Goal: Use online tool/utility: Utilize a website feature to perform a specific function

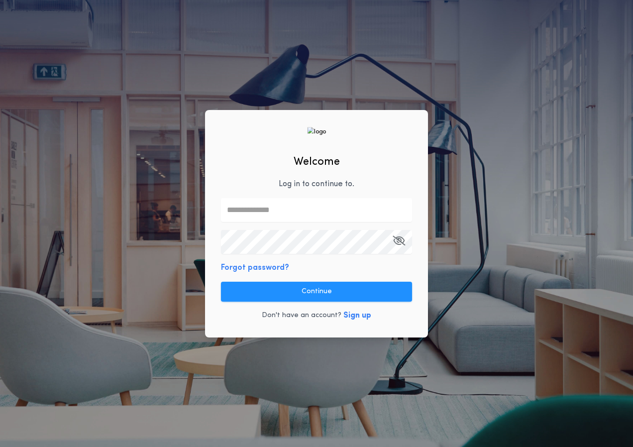
type input "**********"
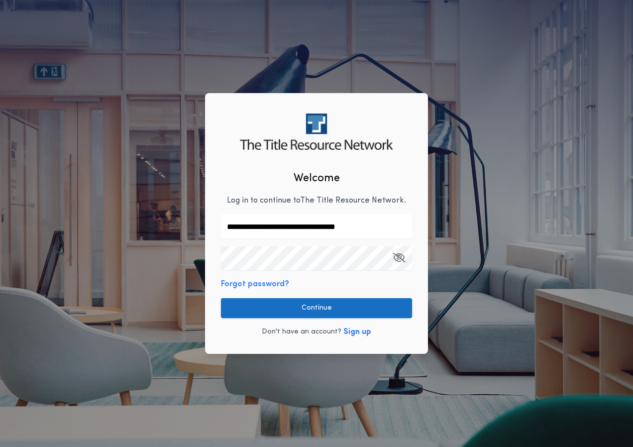
click at [346, 309] on button "Continue" at bounding box center [316, 308] width 191 height 20
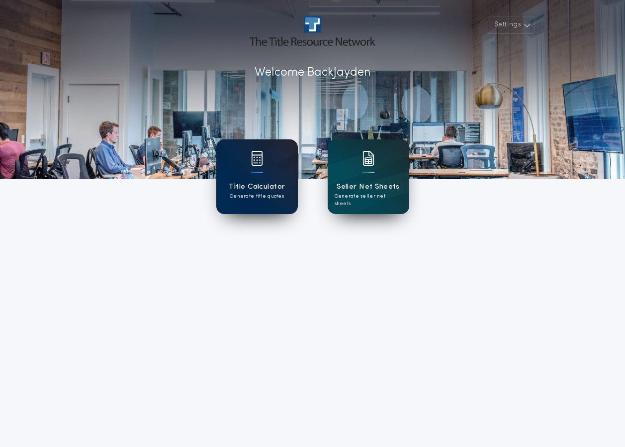
click at [266, 197] on p "Generate title quotes" at bounding box center [257, 195] width 54 height 7
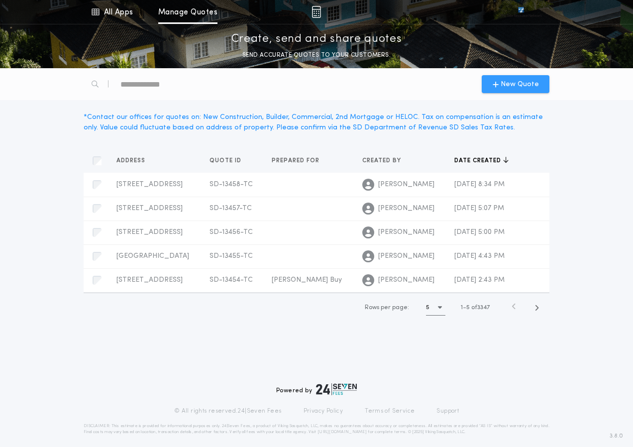
click at [513, 78] on div "New Quote" at bounding box center [515, 84] width 68 height 18
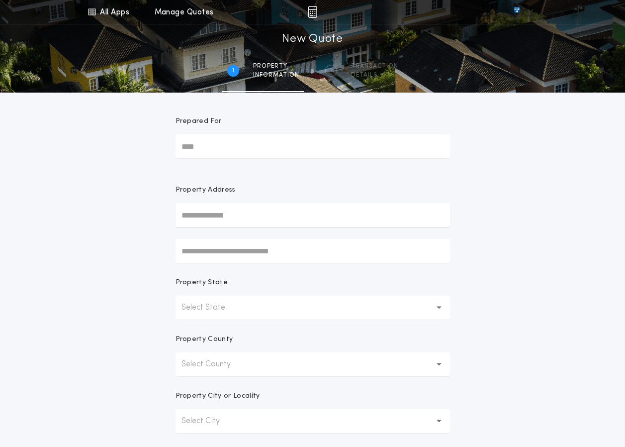
click at [359, 312] on button "Select State" at bounding box center [313, 307] width 275 height 24
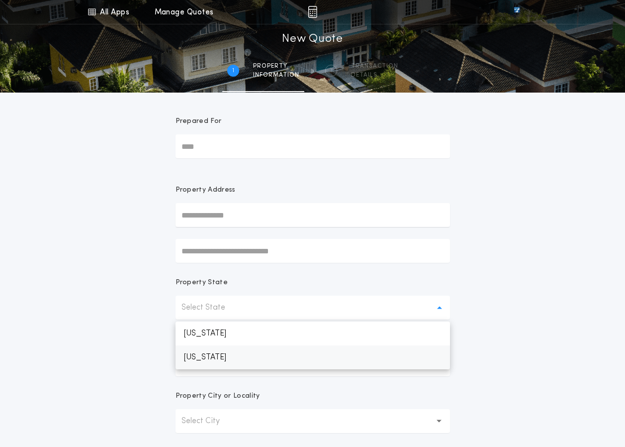
click at [327, 364] on p "[US_STATE]" at bounding box center [313, 357] width 275 height 24
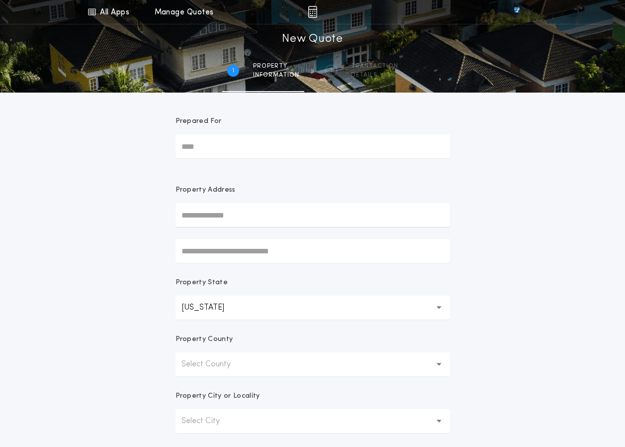
click at [348, 363] on button "Select County" at bounding box center [313, 364] width 275 height 24
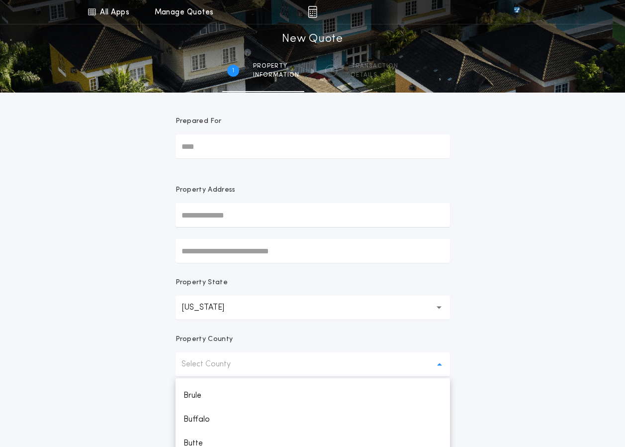
scroll to position [149, 0]
click at [345, 407] on p "Buffalo" at bounding box center [313, 408] width 275 height 24
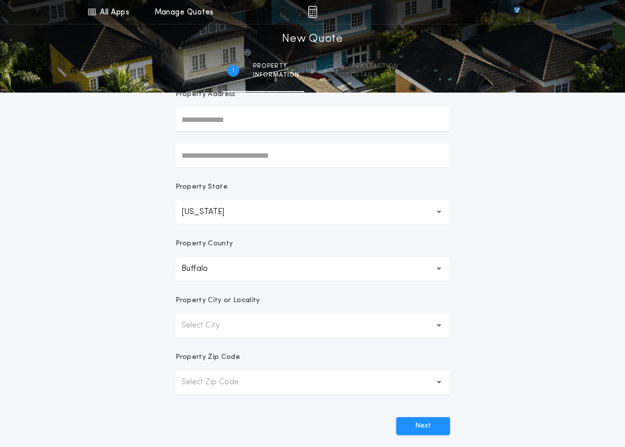
scroll to position [99, 0]
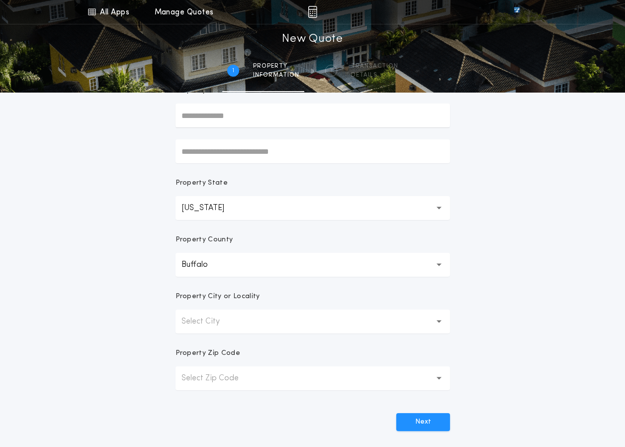
click at [405, 325] on button "Select City" at bounding box center [313, 321] width 275 height 24
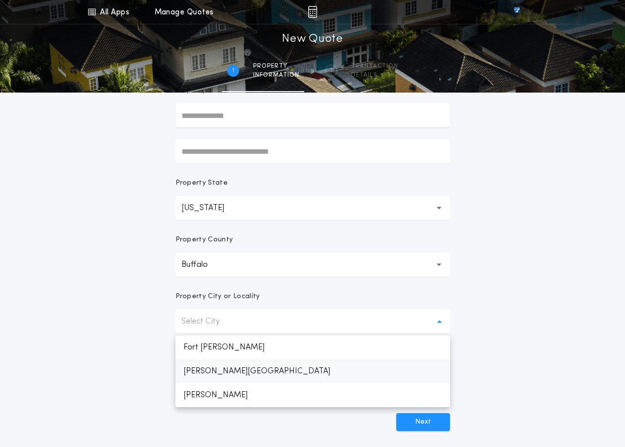
click at [381, 375] on p "[PERSON_NAME][GEOGRAPHIC_DATA]" at bounding box center [313, 371] width 275 height 24
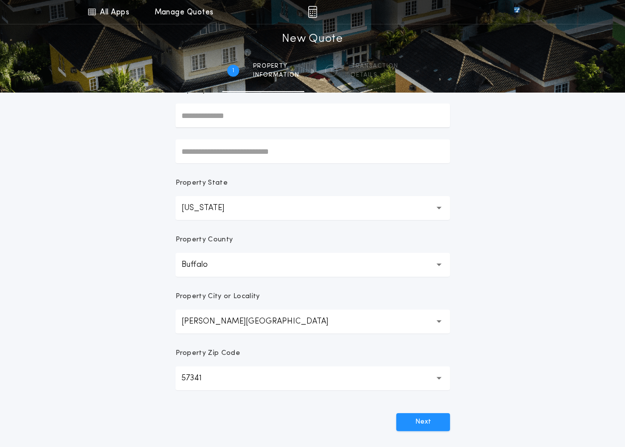
click at [433, 412] on div "Next" at bounding box center [313, 418] width 275 height 26
click at [438, 423] on button "Next" at bounding box center [423, 422] width 54 height 18
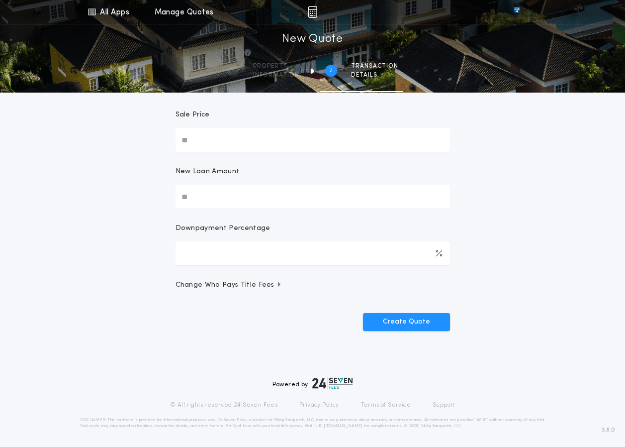
click at [232, 191] on input "New Loan Amount" at bounding box center [313, 197] width 275 height 24
type input "********"
click at [264, 287] on span "Change Who Pays Title Fees" at bounding box center [229, 285] width 107 height 10
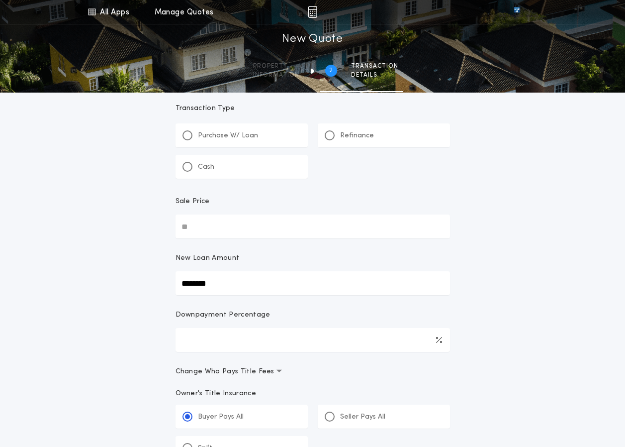
scroll to position [0, 0]
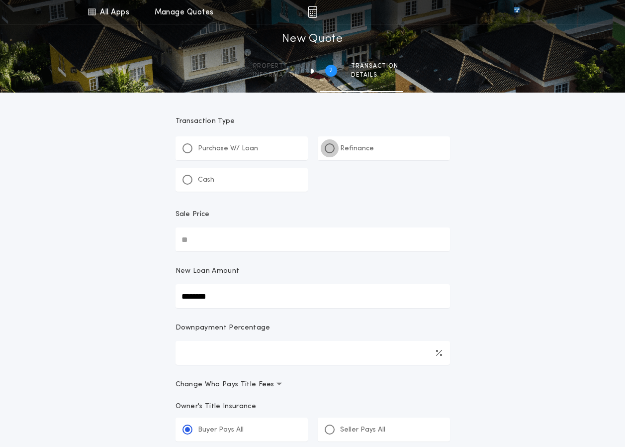
click at [325, 150] on div at bounding box center [330, 148] width 10 height 10
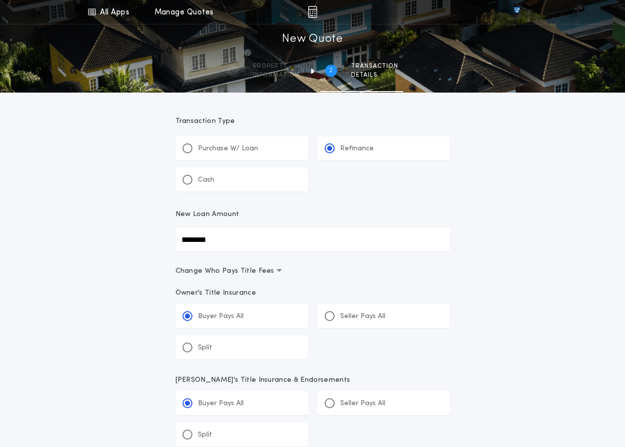
click at [200, 180] on p "Cash" at bounding box center [206, 180] width 16 height 10
click at [270, 247] on input "Sale Price" at bounding box center [313, 239] width 275 height 24
type input "********"
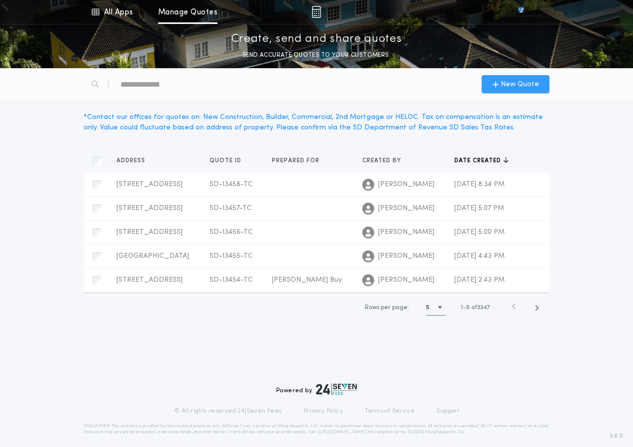
click at [541, 83] on div "New Quote" at bounding box center [515, 84] width 68 height 18
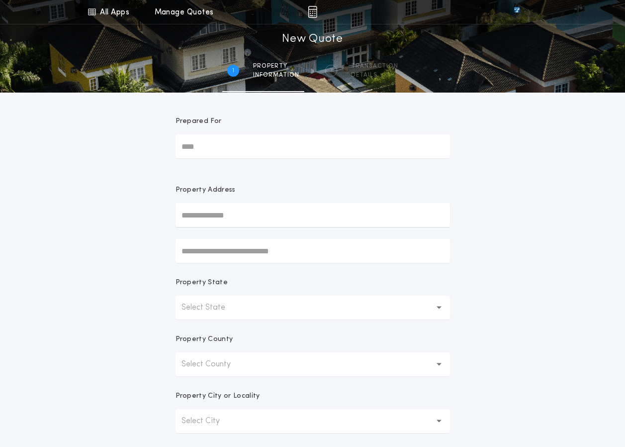
click at [265, 220] on input "text" at bounding box center [313, 215] width 275 height 24
click at [498, 211] on div "All Apps Title Calculator Seller Net Sheets Menu All Apps Manage Quotes 1 /2 Ne…" at bounding box center [312, 284] width 625 height 568
click at [290, 315] on button "Select State" at bounding box center [313, 307] width 275 height 24
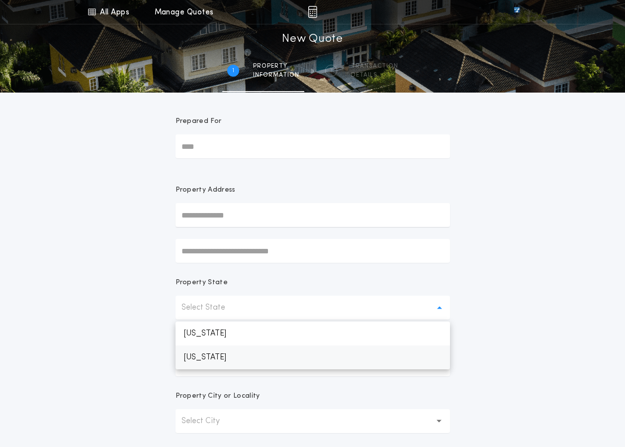
click at [309, 358] on p "[US_STATE]" at bounding box center [313, 357] width 275 height 24
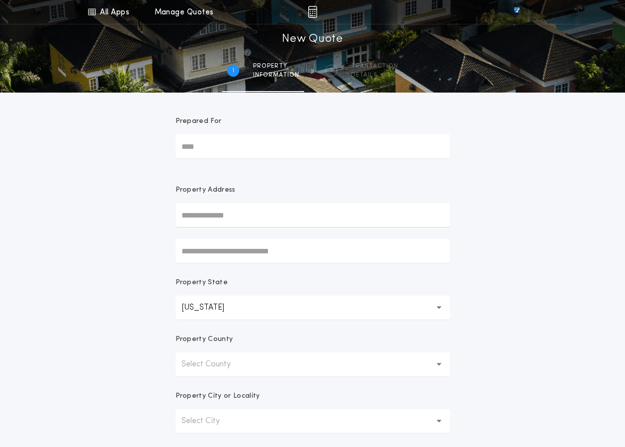
click at [291, 383] on form "Prepared For Property Address Property State [US_STATE] ** Property County Sele…" at bounding box center [313, 312] width 298 height 438
click at [290, 372] on button "Select County" at bounding box center [313, 364] width 275 height 24
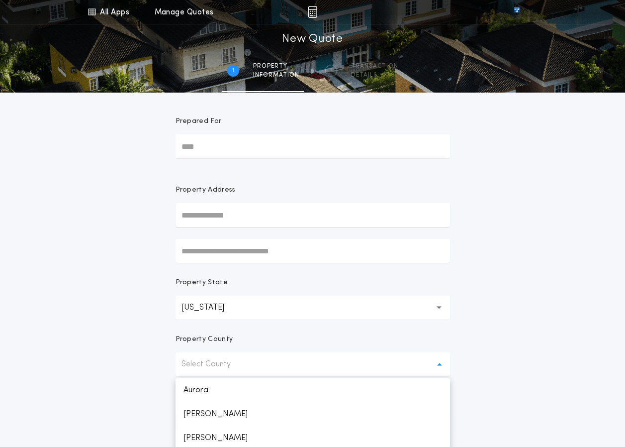
drag, startPoint x: 286, startPoint y: 402, endPoint x: 291, endPoint y: 395, distance: 9.0
click at [287, 402] on p "[PERSON_NAME]" at bounding box center [313, 414] width 275 height 24
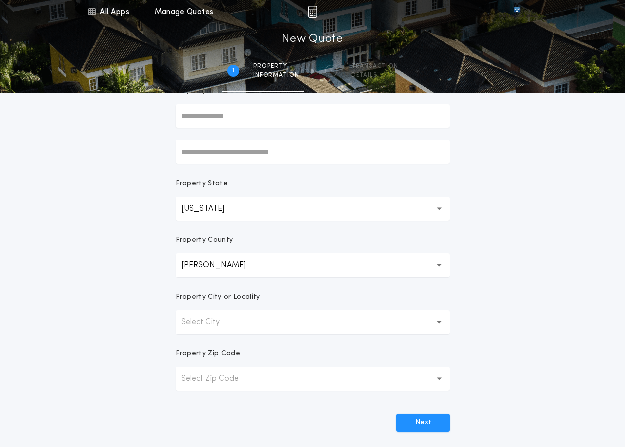
scroll to position [99, 0]
click at [197, 310] on button "Select City" at bounding box center [313, 321] width 275 height 24
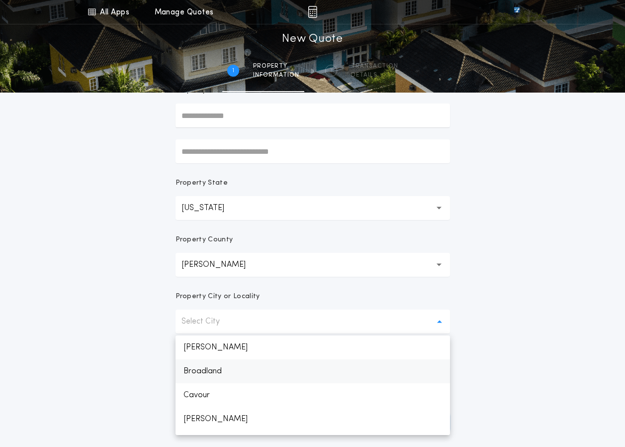
click at [248, 380] on p "Broadland" at bounding box center [313, 371] width 275 height 24
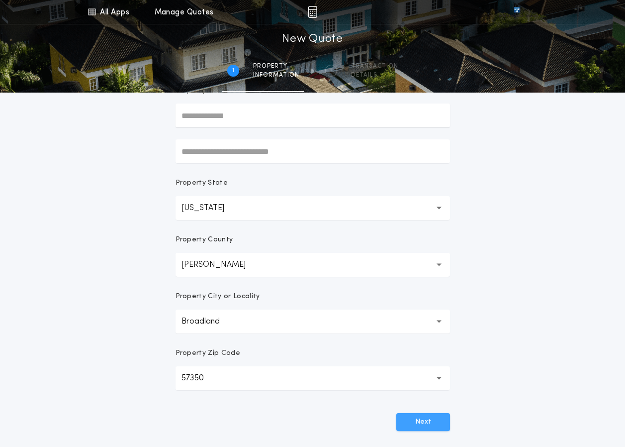
click at [410, 425] on button "Next" at bounding box center [423, 422] width 54 height 18
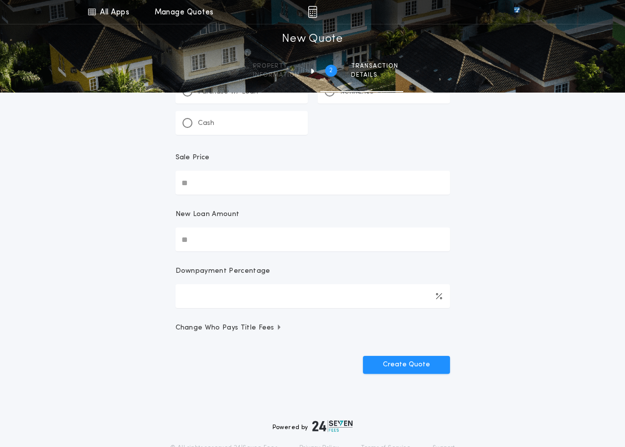
scroll to position [0, 0]
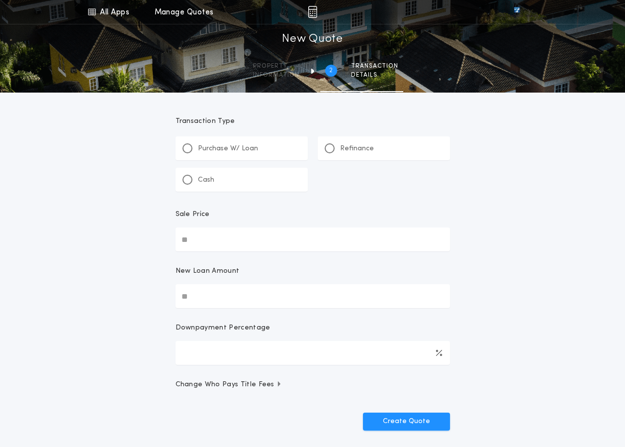
click at [325, 142] on div "Refinance" at bounding box center [384, 148] width 132 height 24
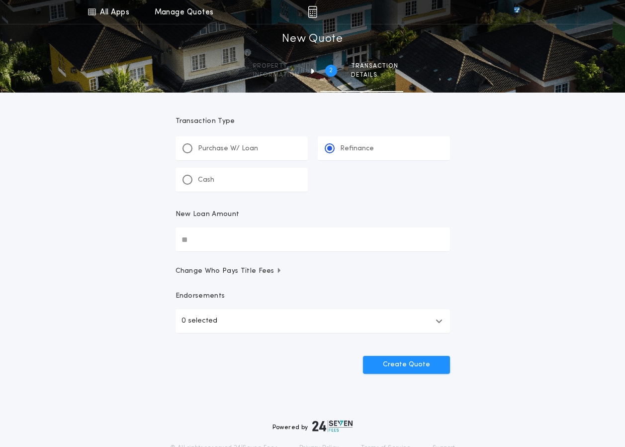
click at [262, 255] on form "Transaction Type ********* Purchase W/ Loan Refinance Cash New Loan Amount Chan…" at bounding box center [313, 233] width 298 height 281
click at [267, 245] on input "New Loan Amount" at bounding box center [313, 239] width 275 height 24
type input "********"
click at [429, 362] on button "Create Quote" at bounding box center [406, 365] width 87 height 18
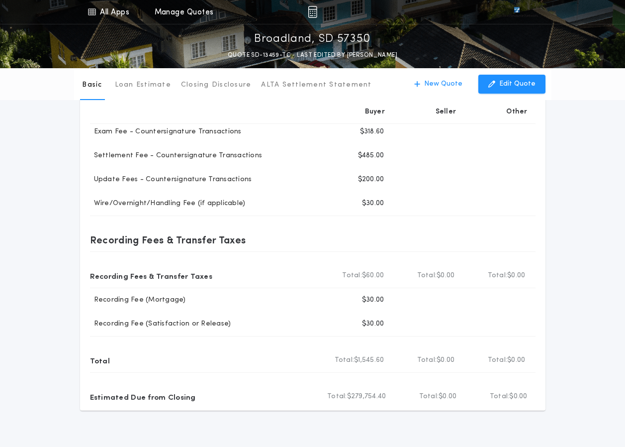
scroll to position [99, 0]
